Goal: Transaction & Acquisition: Book appointment/travel/reservation

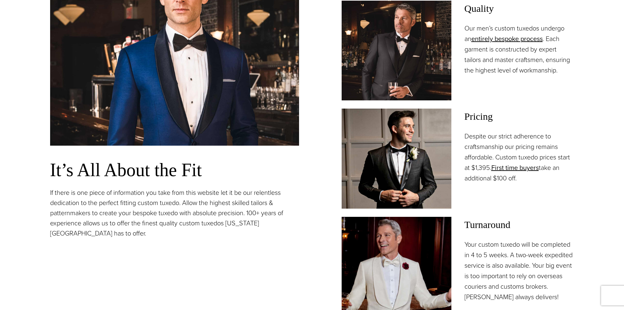
scroll to position [590, 0]
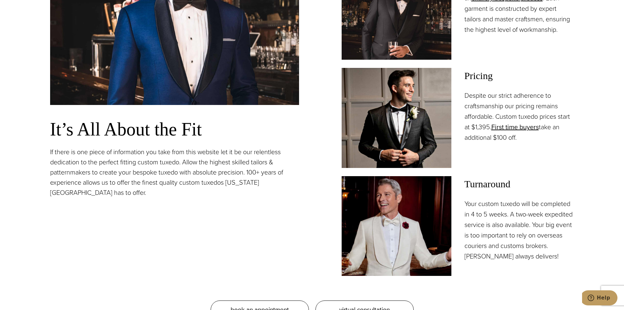
click at [483, 128] on p "Despite our strict adherence to craftsmanship our pricing remains affordable. C…" at bounding box center [520, 116] width 110 height 52
click at [475, 133] on p "Despite our strict adherence to craftsmanship our pricing remains affordable. C…" at bounding box center [520, 116] width 110 height 52
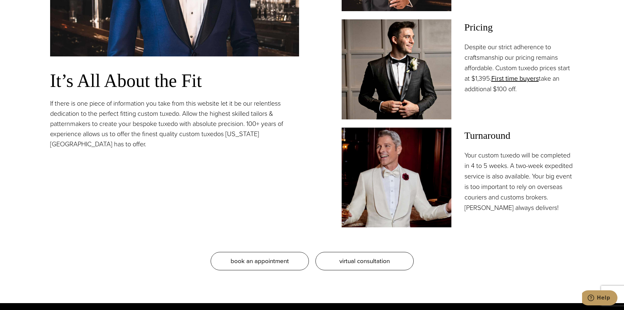
scroll to position [721, 0]
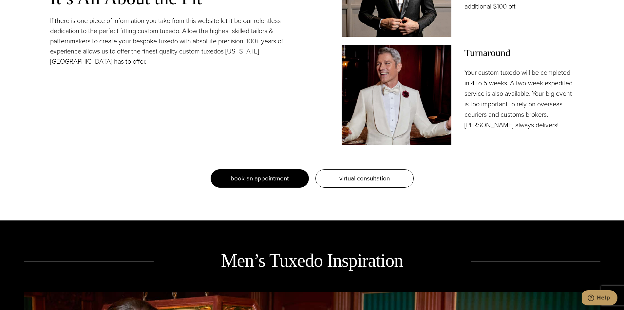
click at [286, 179] on span "book an appointment" at bounding box center [260, 178] width 58 height 10
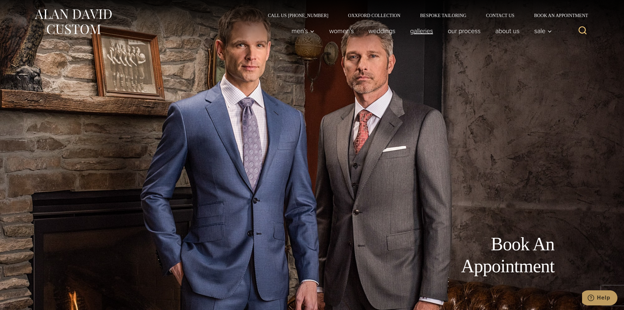
click at [407, 30] on link "Galleries" at bounding box center [422, 30] width 38 height 13
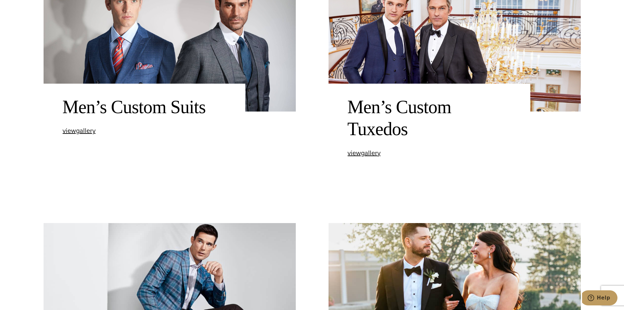
scroll to position [393, 0]
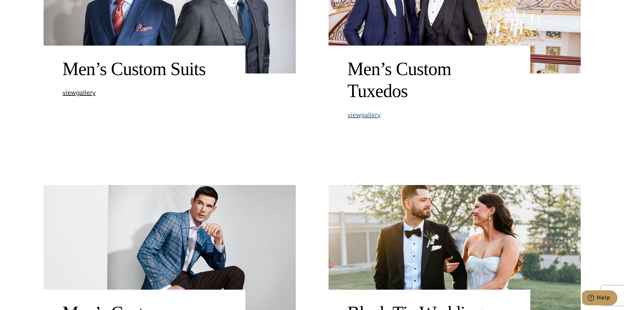
click at [354, 112] on span "view Men’s Custom Tuxedos gallery" at bounding box center [364, 115] width 33 height 10
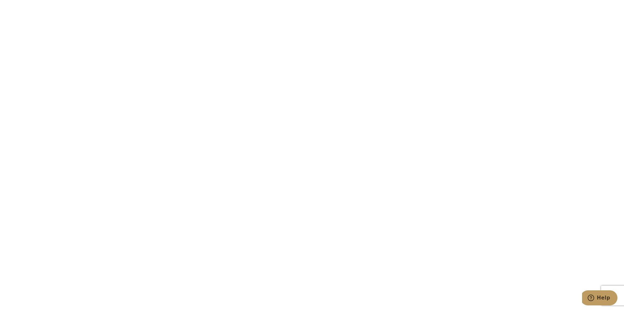
scroll to position [1115, 0]
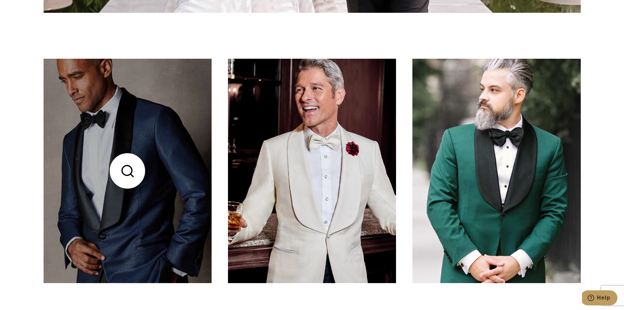
click at [132, 172] on link at bounding box center [128, 171] width 168 height 224
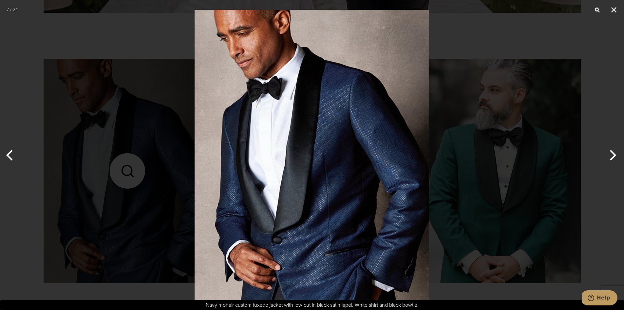
click at [156, 174] on div at bounding box center [312, 155] width 624 height 310
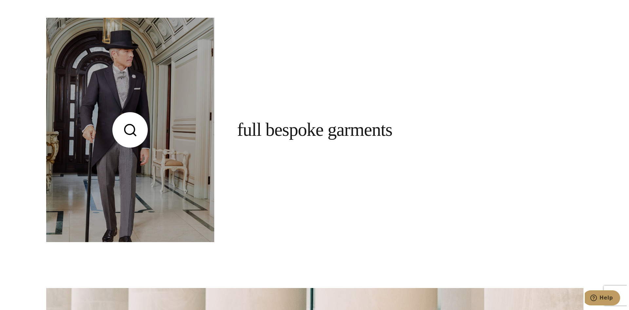
scroll to position [1705, 0]
